Goal: Consume media (video, audio)

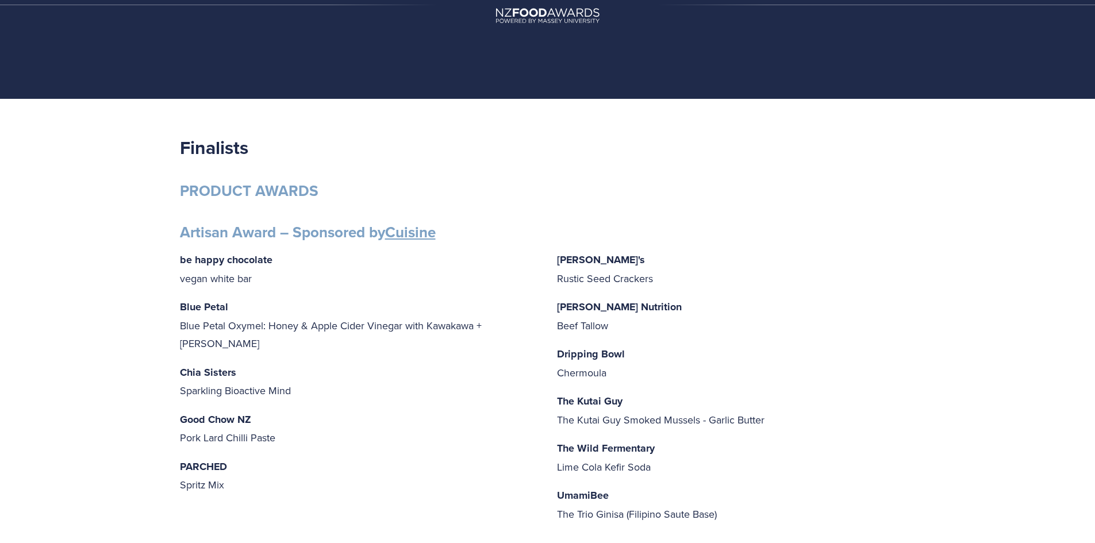
scroll to position [115, 0]
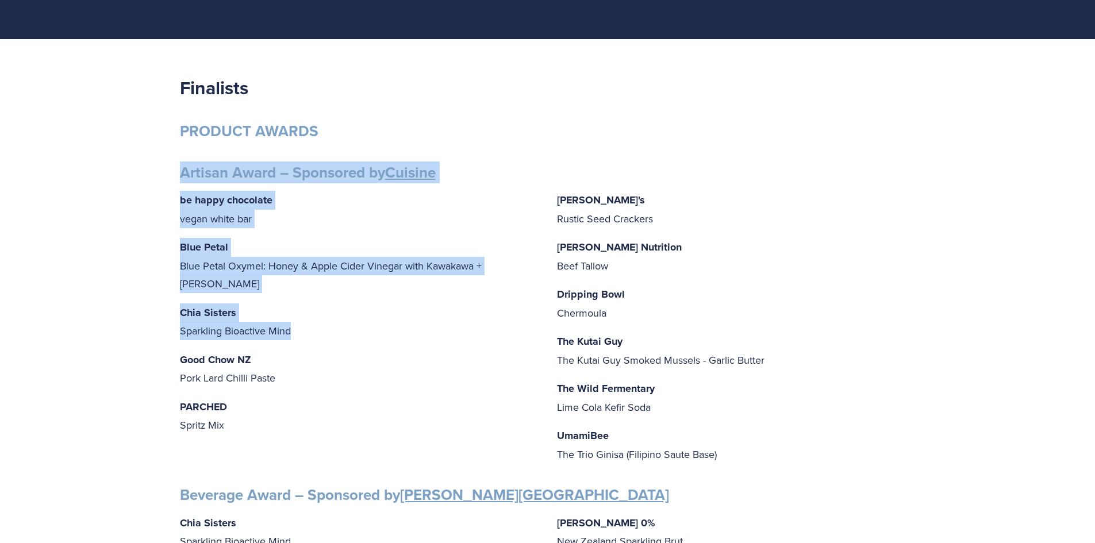
drag, startPoint x: 262, startPoint y: 318, endPoint x: 182, endPoint y: 160, distance: 177.1
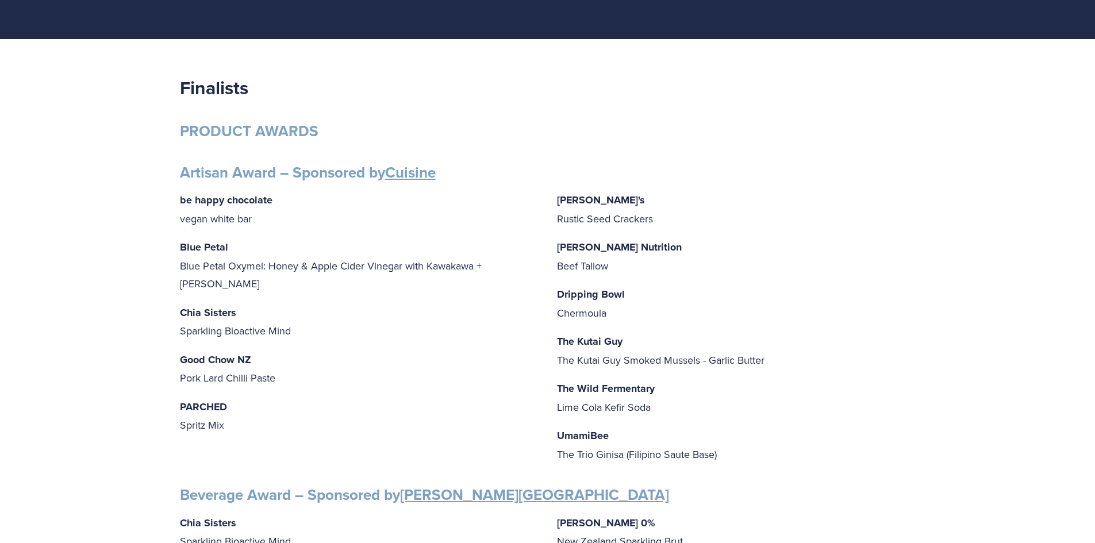
click at [361, 366] on p "Good Chow NZ Pork Lard Chilli Paste" at bounding box center [359, 369] width 359 height 37
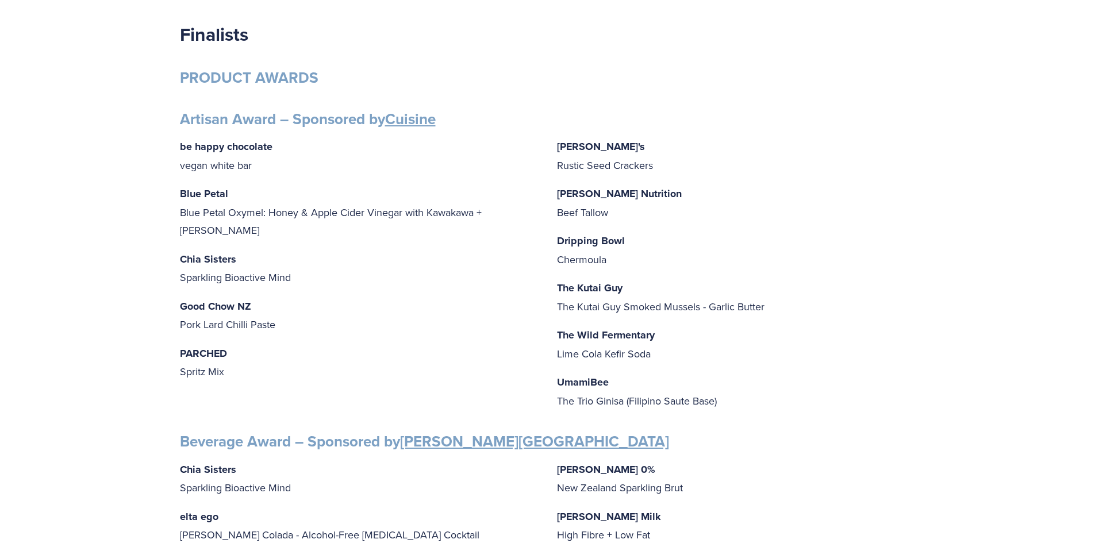
scroll to position [287, 0]
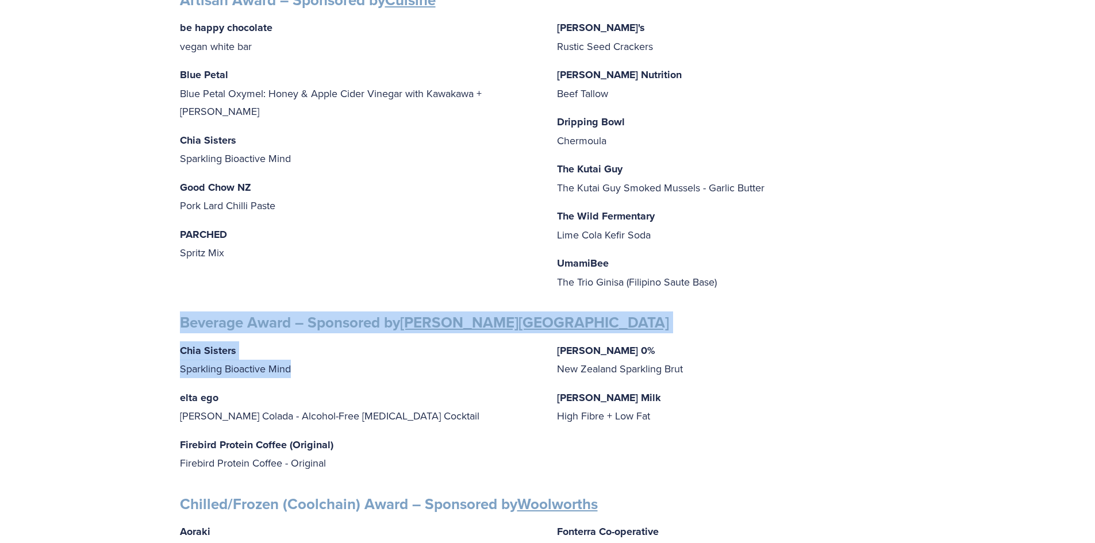
drag, startPoint x: 184, startPoint y: 323, endPoint x: 325, endPoint y: 377, distance: 151.4
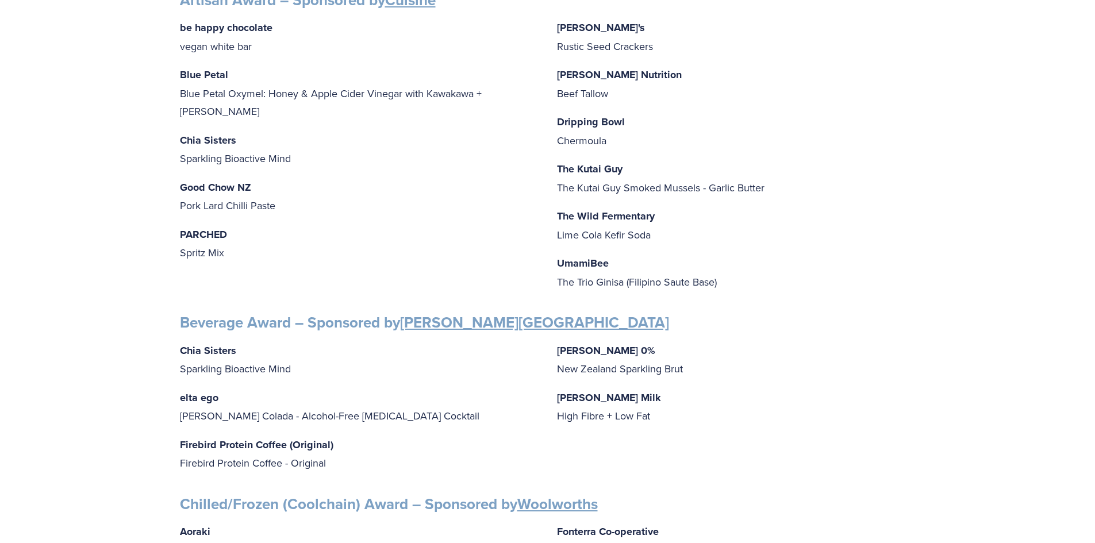
click at [384, 389] on p "elta ego [PERSON_NAME] Colada - Alcohol-Free [MEDICAL_DATA] Cocktail" at bounding box center [359, 407] width 359 height 37
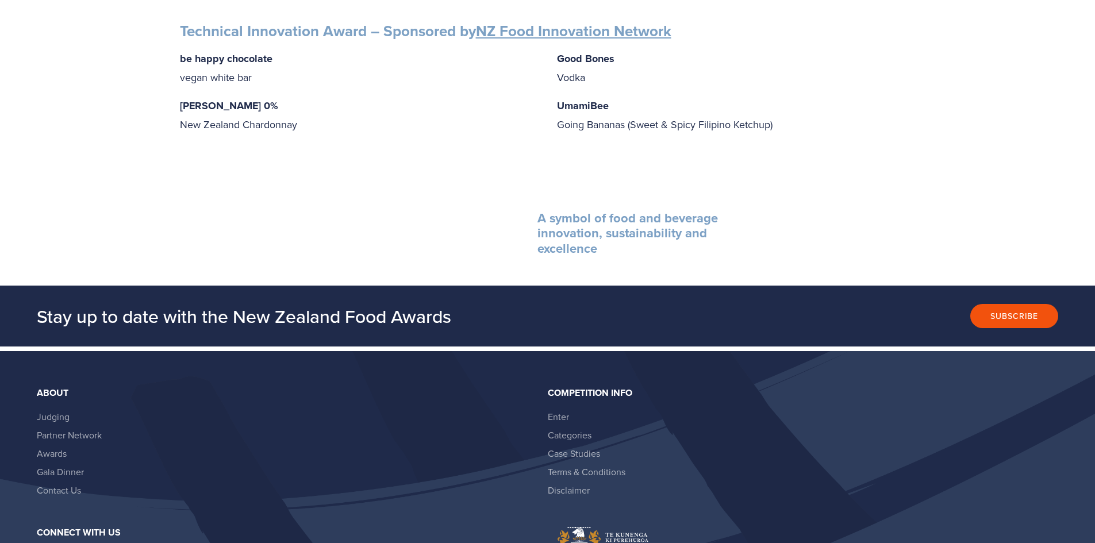
scroll to position [1897, 0]
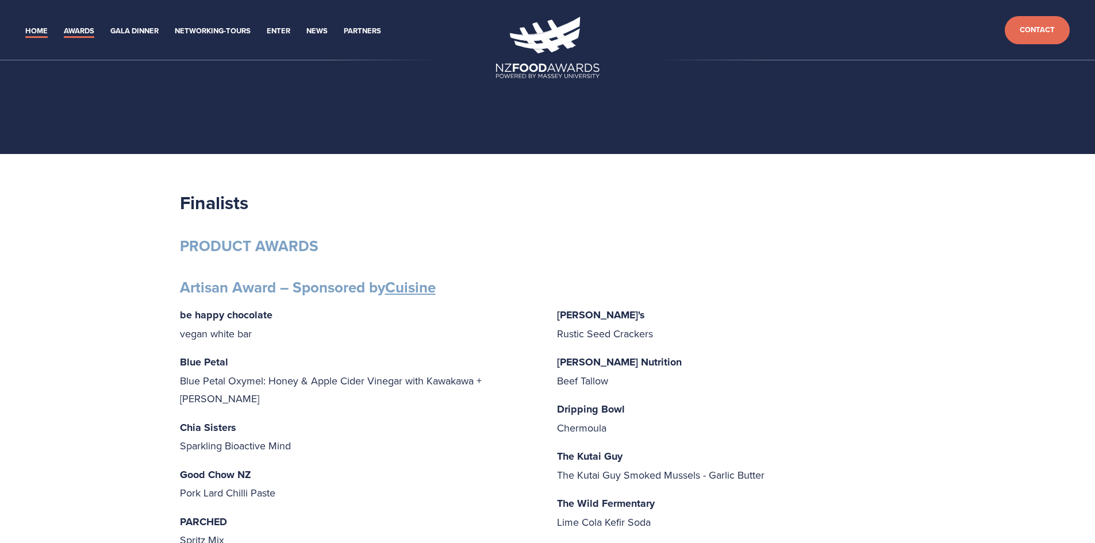
click at [31, 33] on link "Home" at bounding box center [36, 31] width 22 height 13
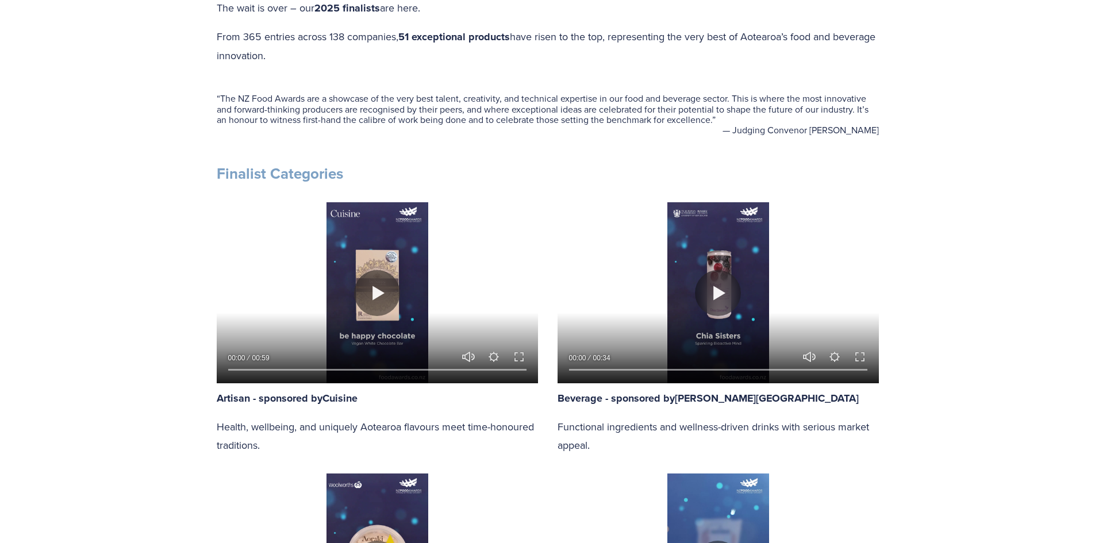
scroll to position [517, 0]
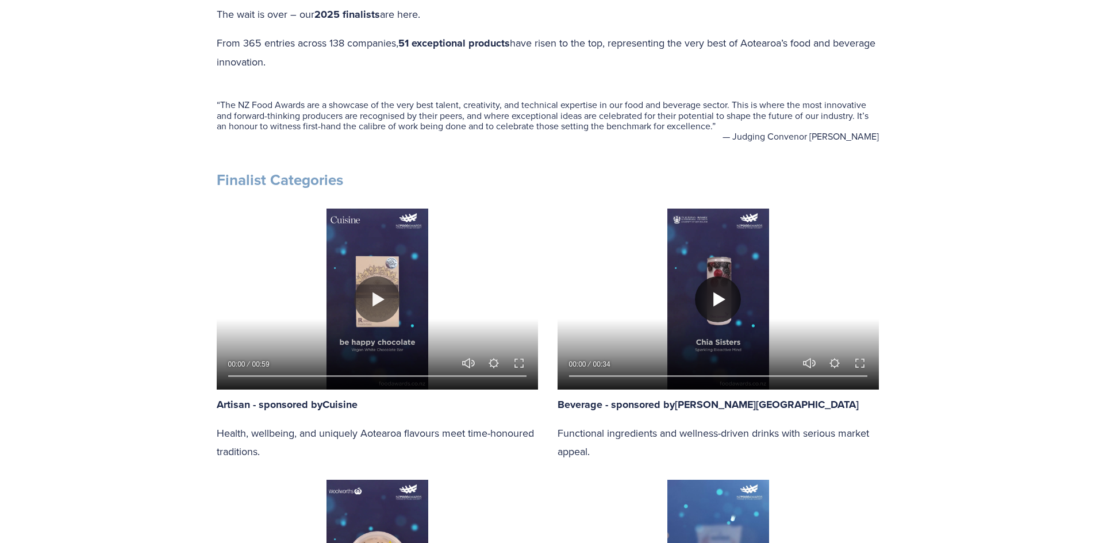
click at [723, 297] on button "Play" at bounding box center [718, 300] width 46 height 46
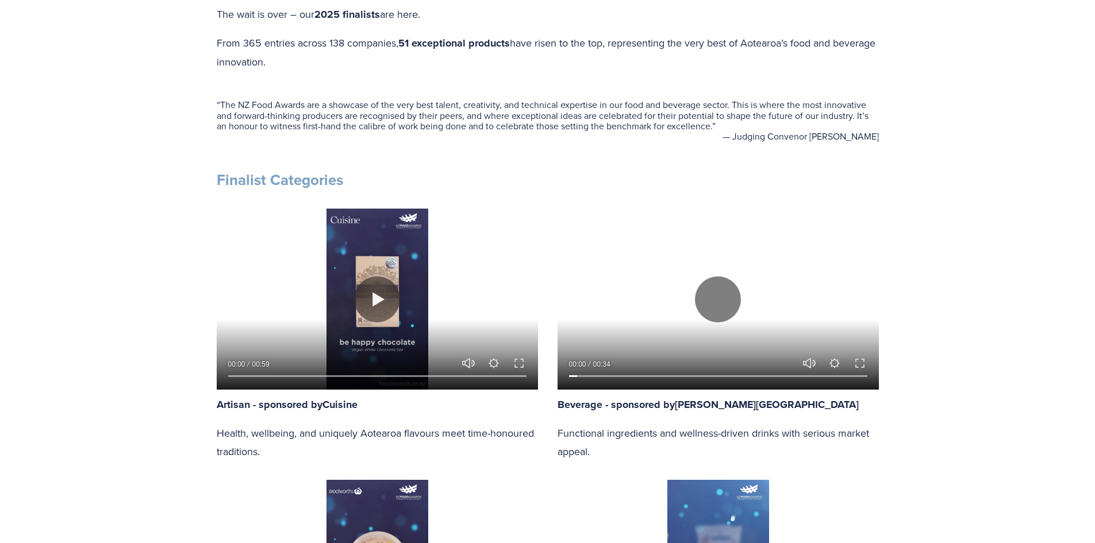
click at [867, 370] on div at bounding box center [718, 373] width 321 height 33
click at [858, 366] on button "Exit fullscreen Enter fullscreen" at bounding box center [860, 363] width 14 height 14
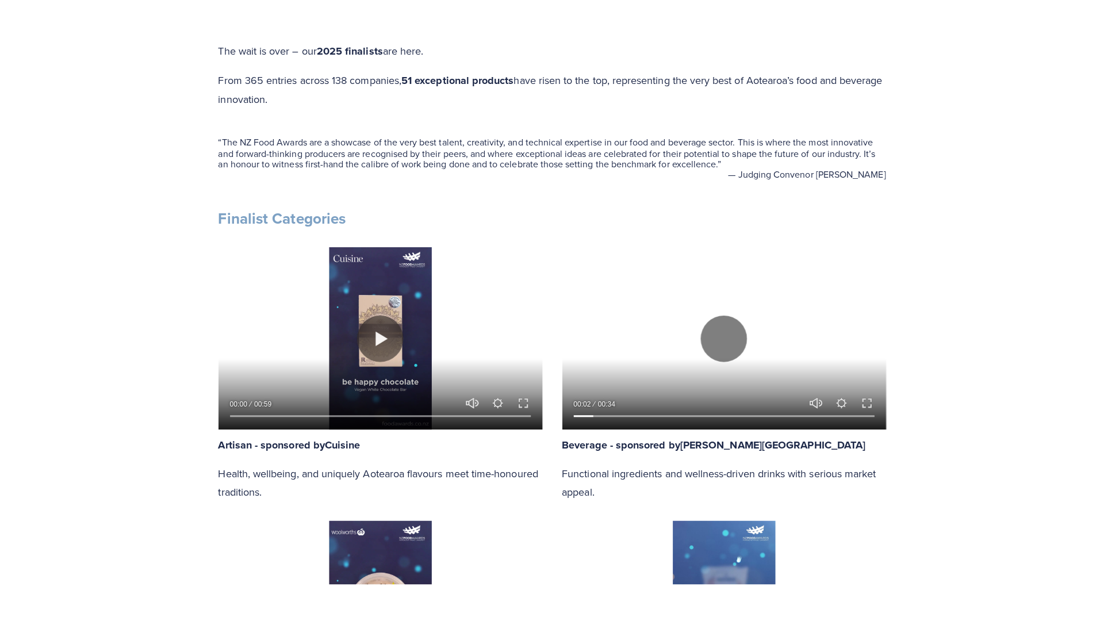
scroll to position [575, 0]
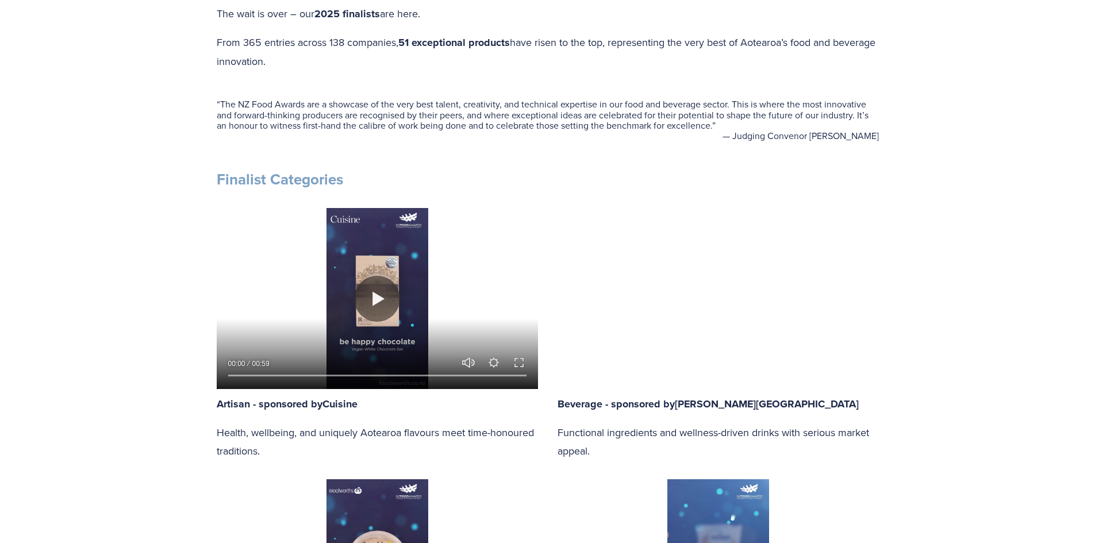
scroll to position [517, 0]
click at [373, 298] on button "Play" at bounding box center [377, 300] width 46 height 46
type input "96.31"
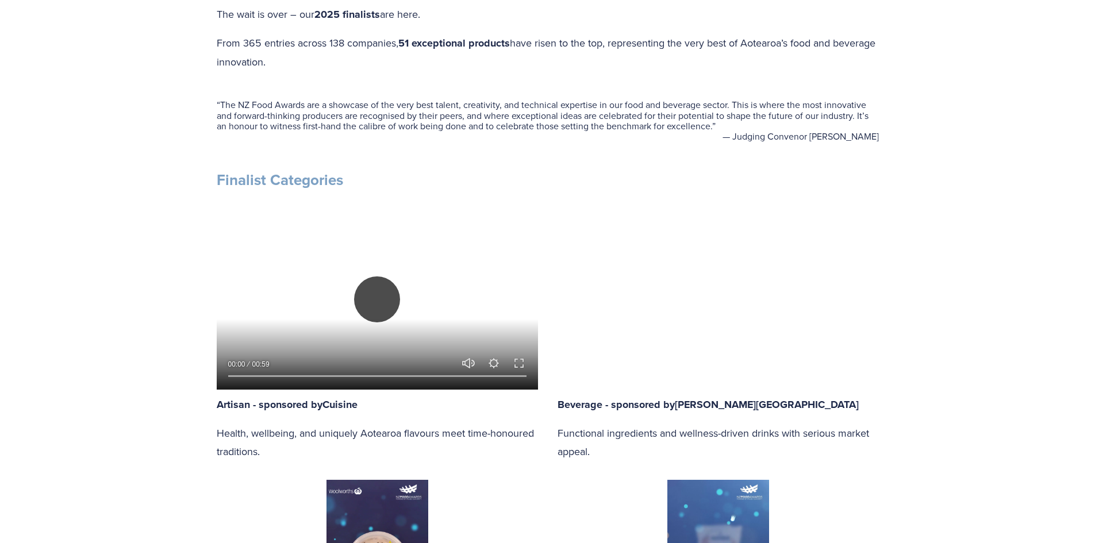
type input "0.27"
type input "97.09"
type input "0.71"
type input "97.85"
type input "1.17"
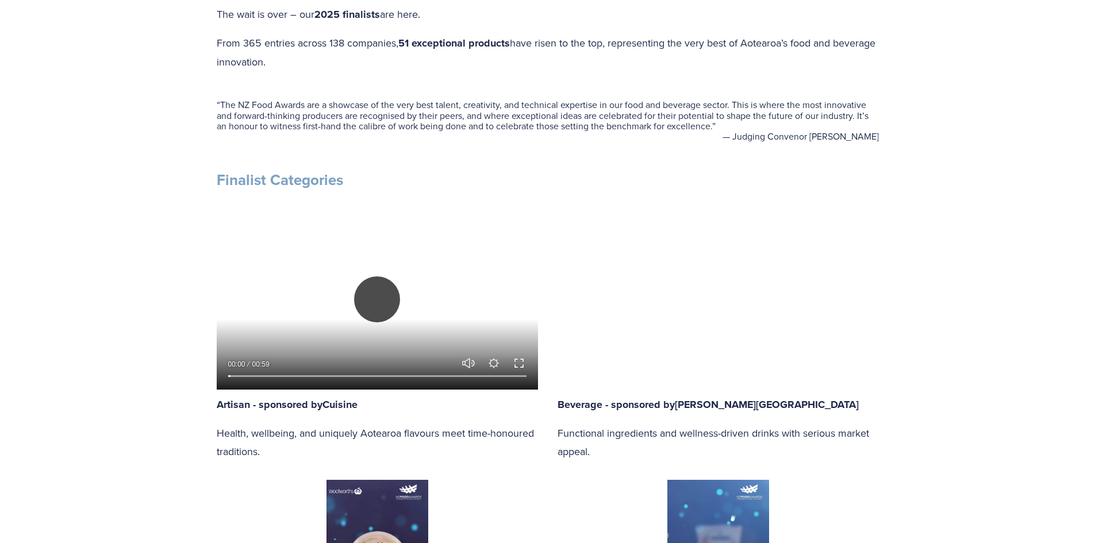
type input "98.63"
type input "1.62"
type input "99.38"
type input "2.07"
type input "100"
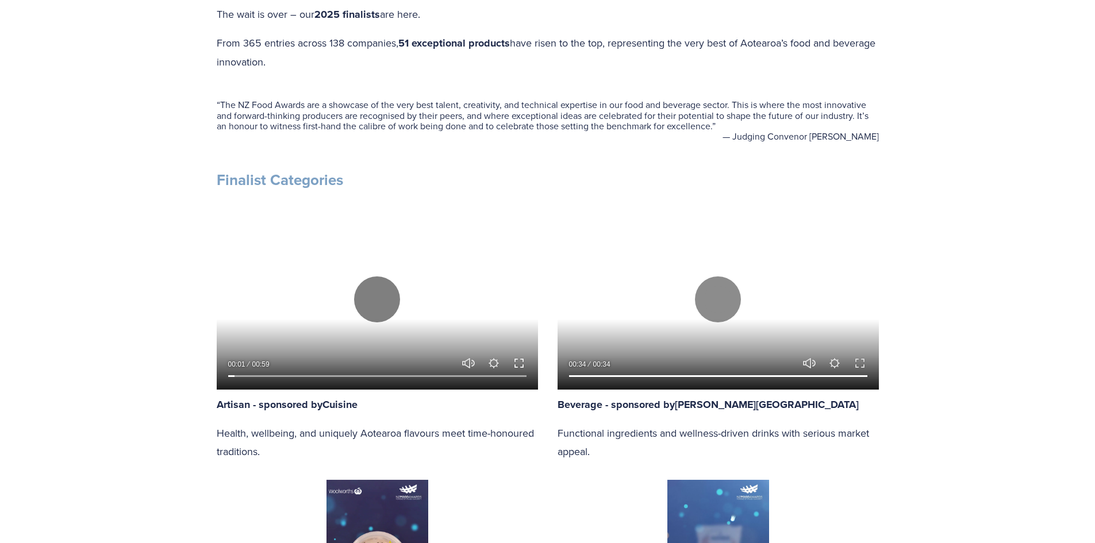
click at [523, 366] on button "Exit fullscreen Enter fullscreen" at bounding box center [519, 363] width 14 height 14
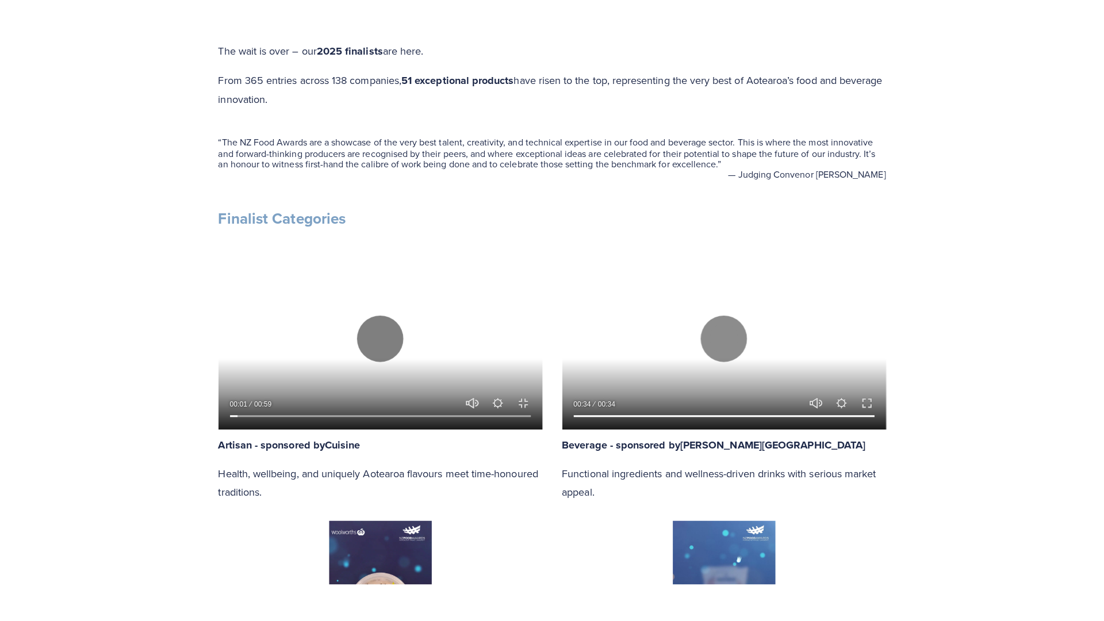
scroll to position [575, 0]
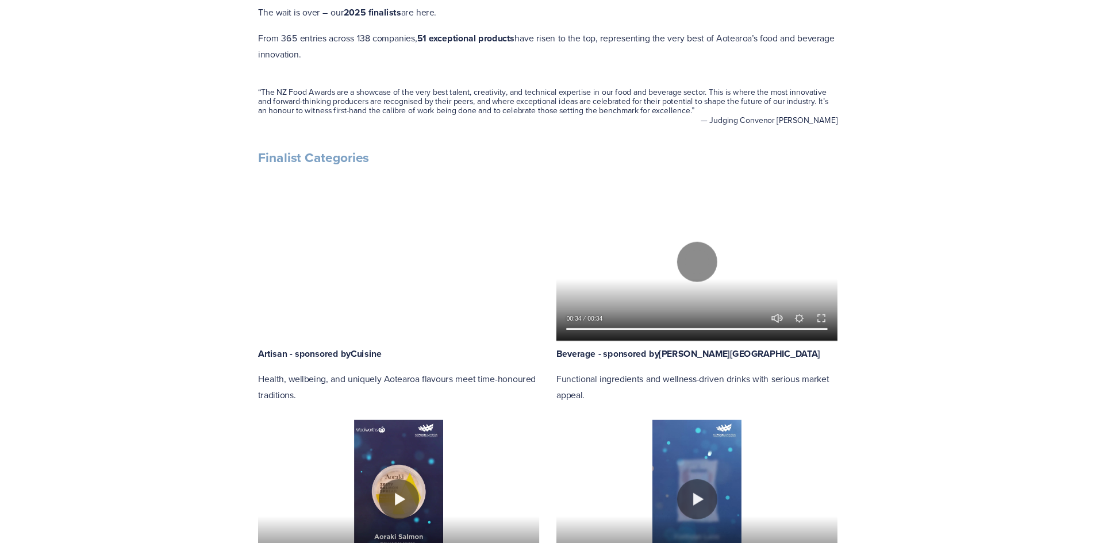
scroll to position [517, 0]
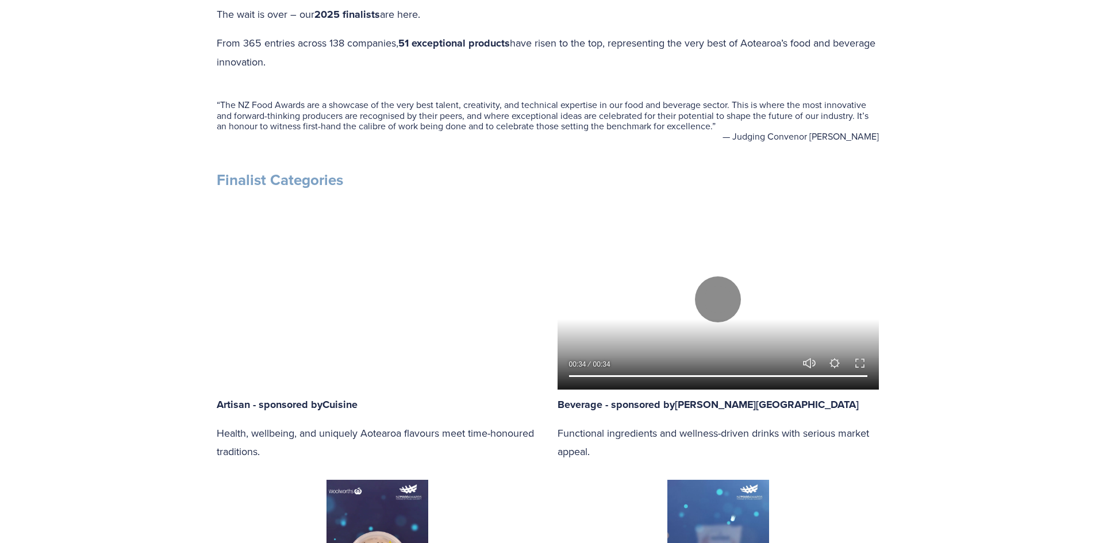
drag, startPoint x: 978, startPoint y: 260, endPoint x: 972, endPoint y: 252, distance: 9.9
type input "86.8"
